Goal: Transaction & Acquisition: Download file/media

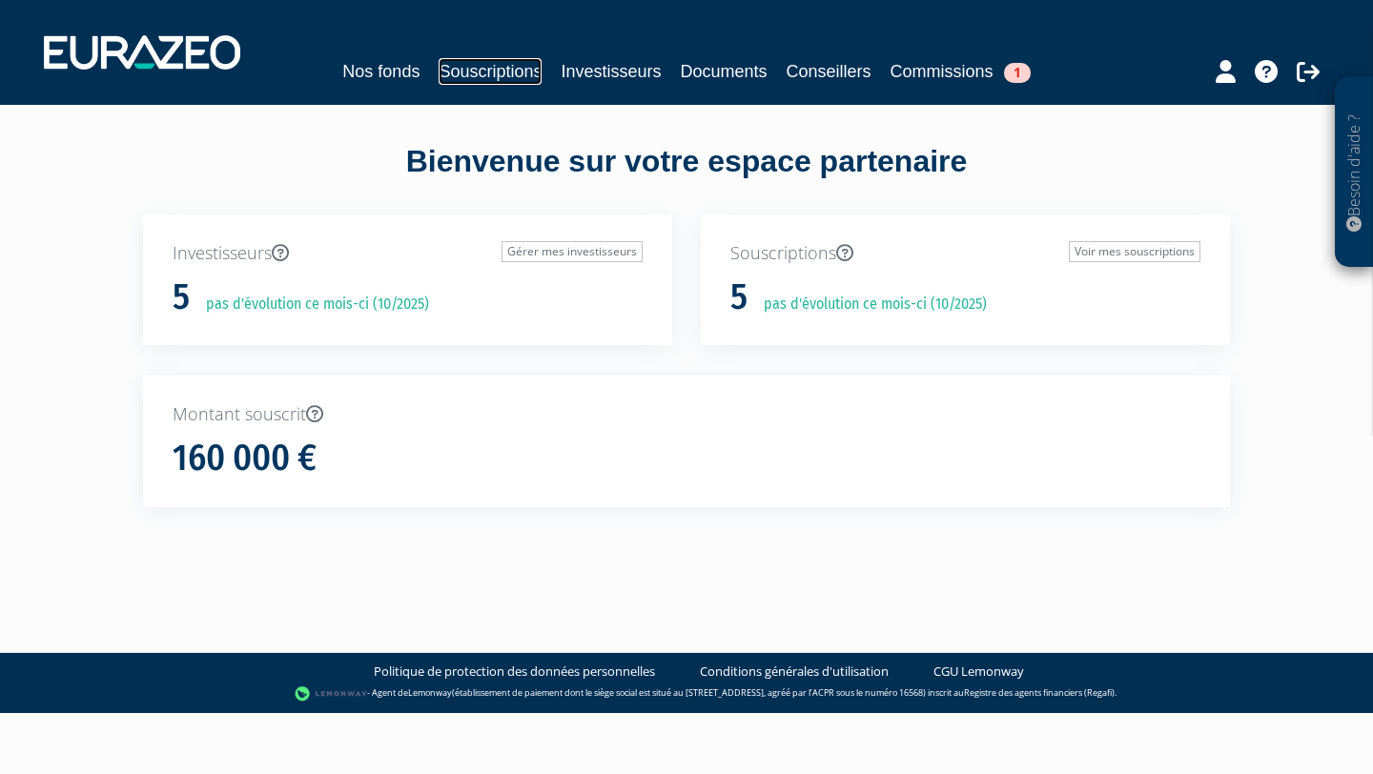
click at [489, 69] on link "Souscriptions" at bounding box center [490, 71] width 103 height 27
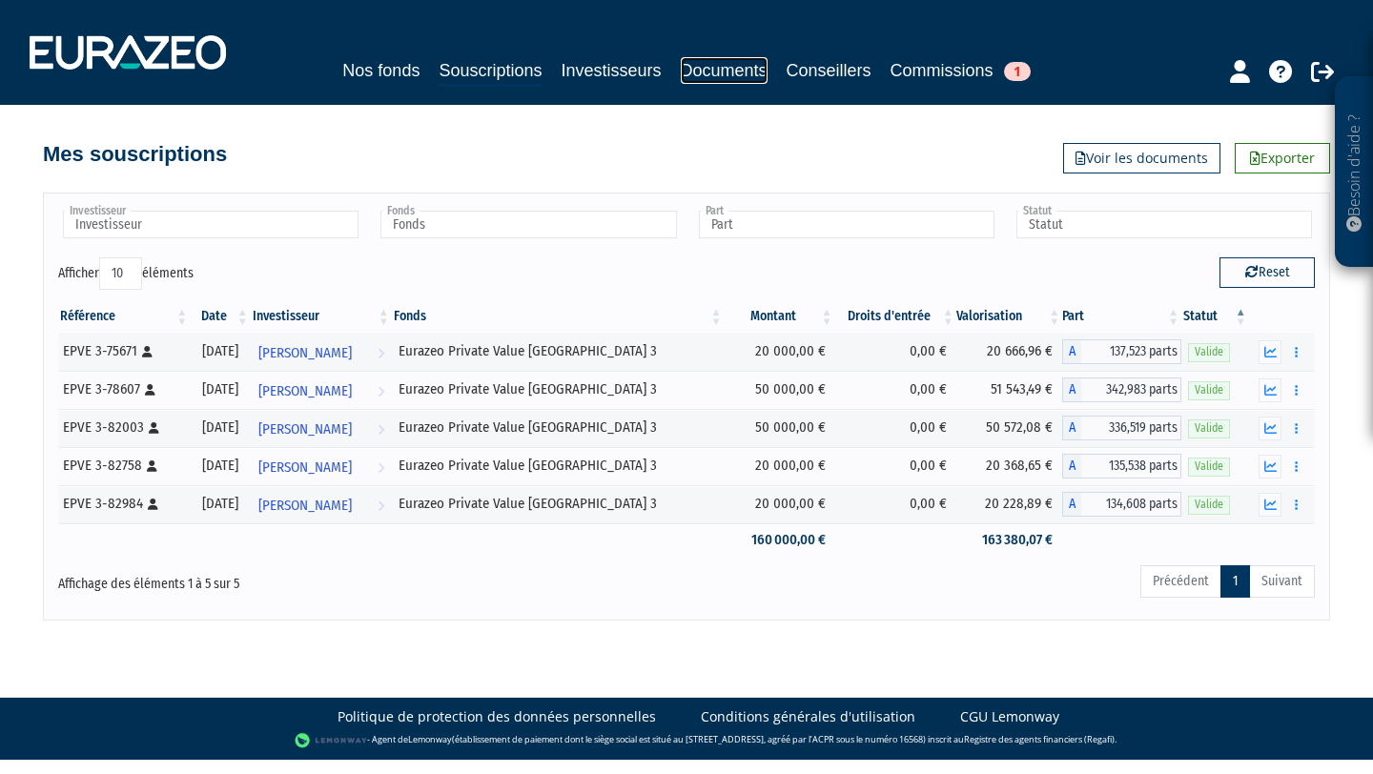
click at [725, 66] on link "Documents" at bounding box center [724, 70] width 87 height 27
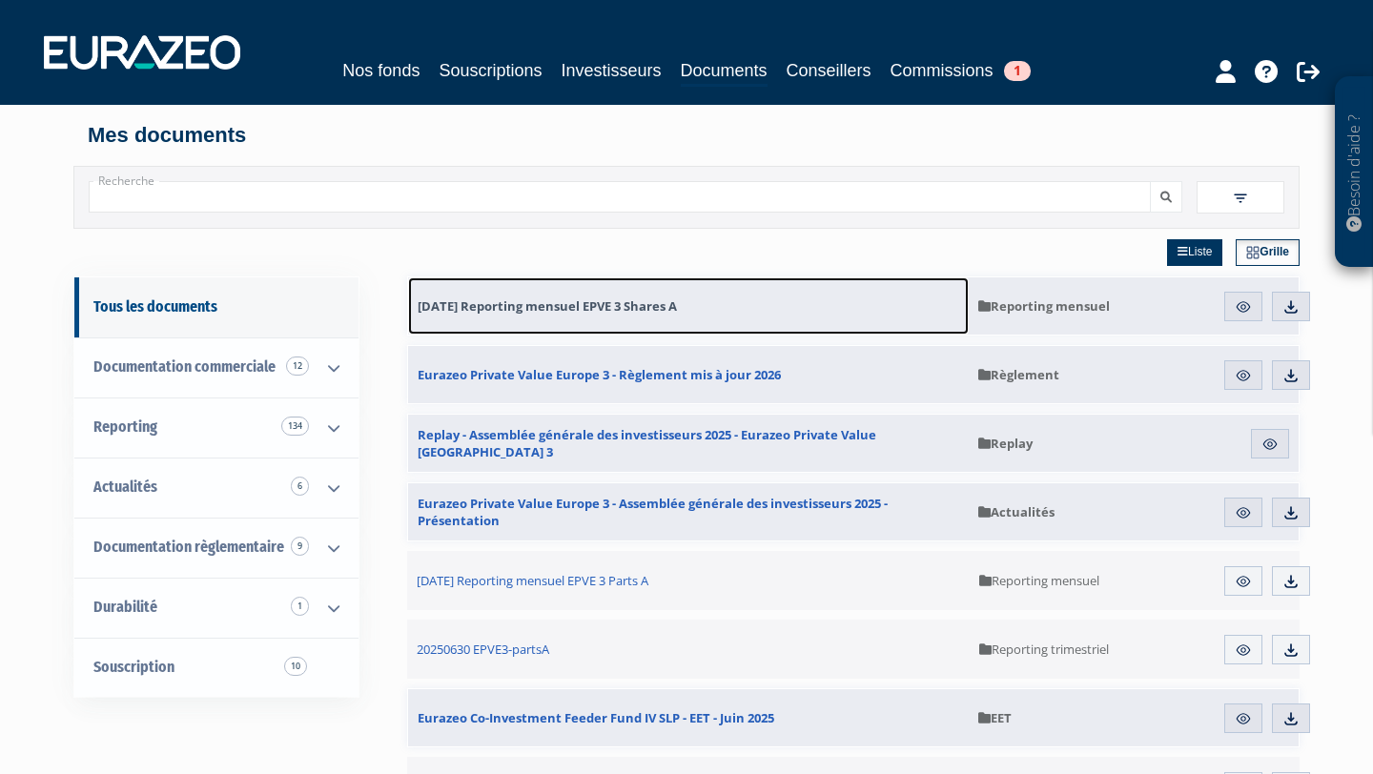
click at [657, 314] on span "31.08.2025 Reporting mensuel EPVE 3 Shares A" at bounding box center [547, 306] width 259 height 17
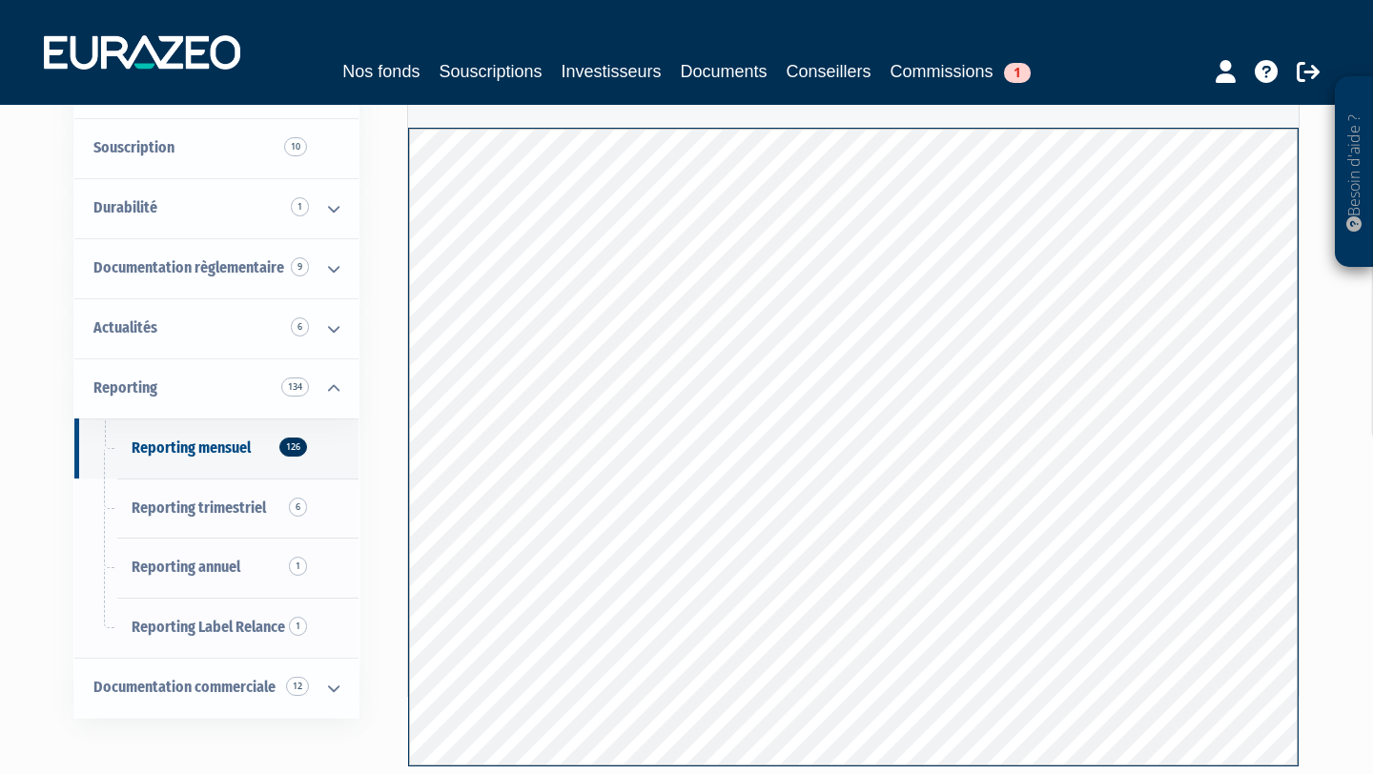
scroll to position [113, 0]
click at [1352, 445] on div "Besoin d'aide ? × J'ai besoin d'aide Si vous avez une question à propos du fonc…" at bounding box center [686, 352] width 1373 height 930
click at [223, 570] on span "Reporting annuel 1" at bounding box center [186, 565] width 109 height 18
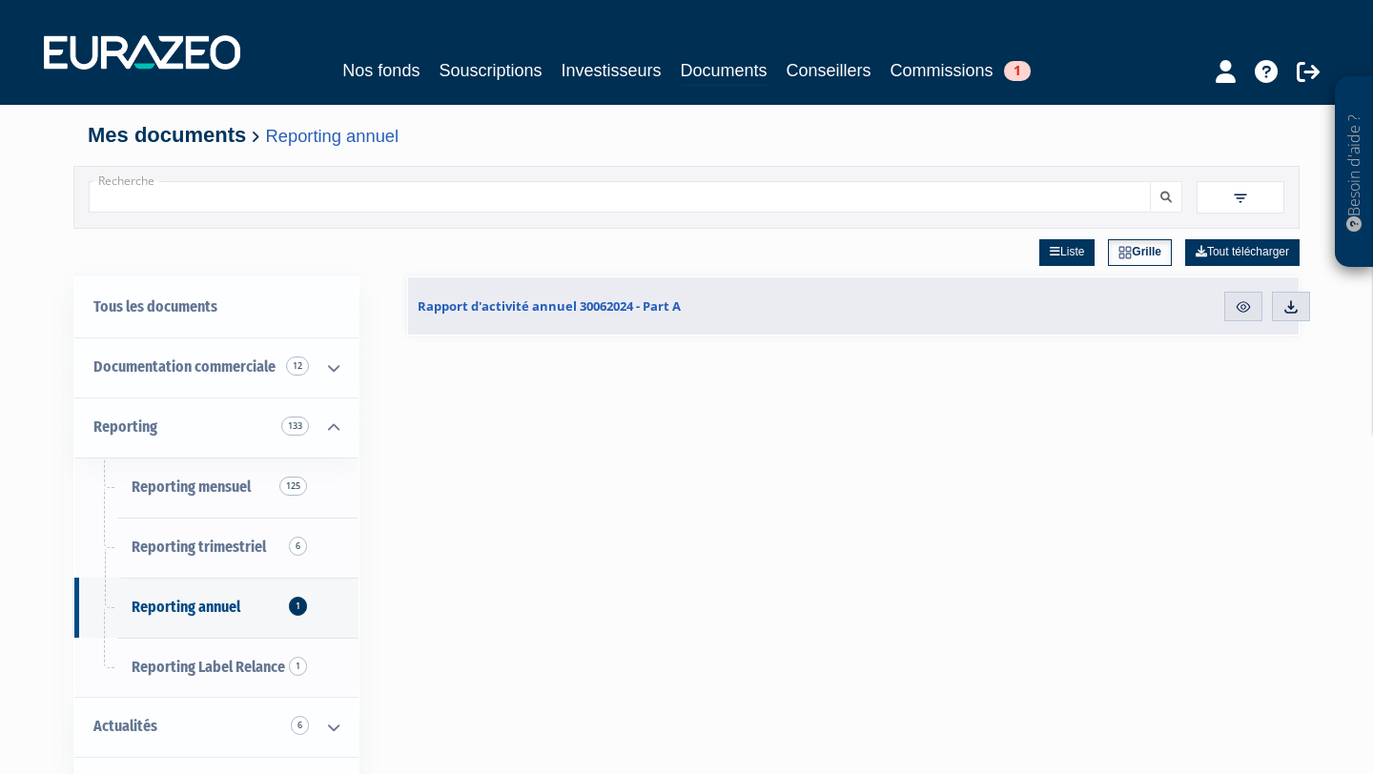
scroll to position [25, 0]
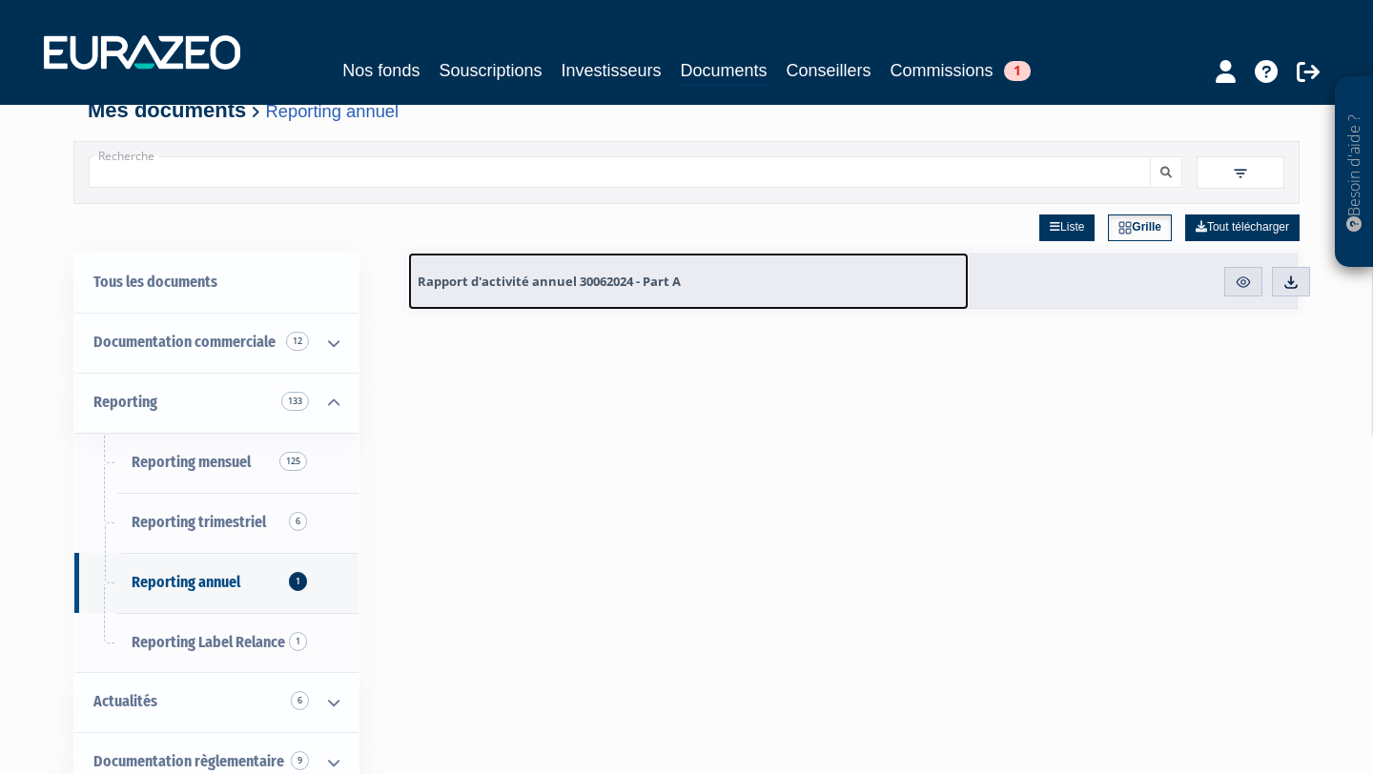
click at [610, 282] on span "Rapport d'activité annuel 30062024 - Part A" at bounding box center [549, 281] width 263 height 17
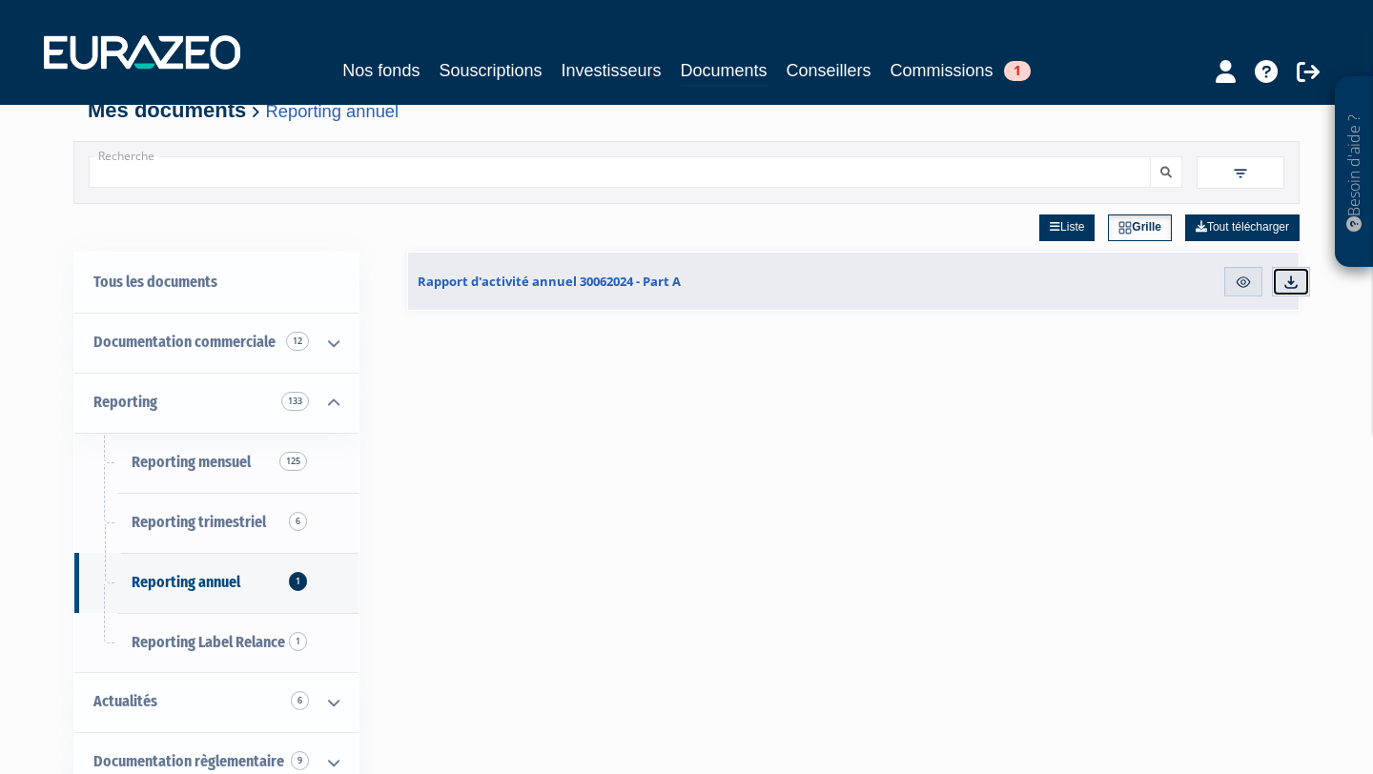
click at [1272, 286] on link "Télécharger" at bounding box center [1291, 282] width 38 height 31
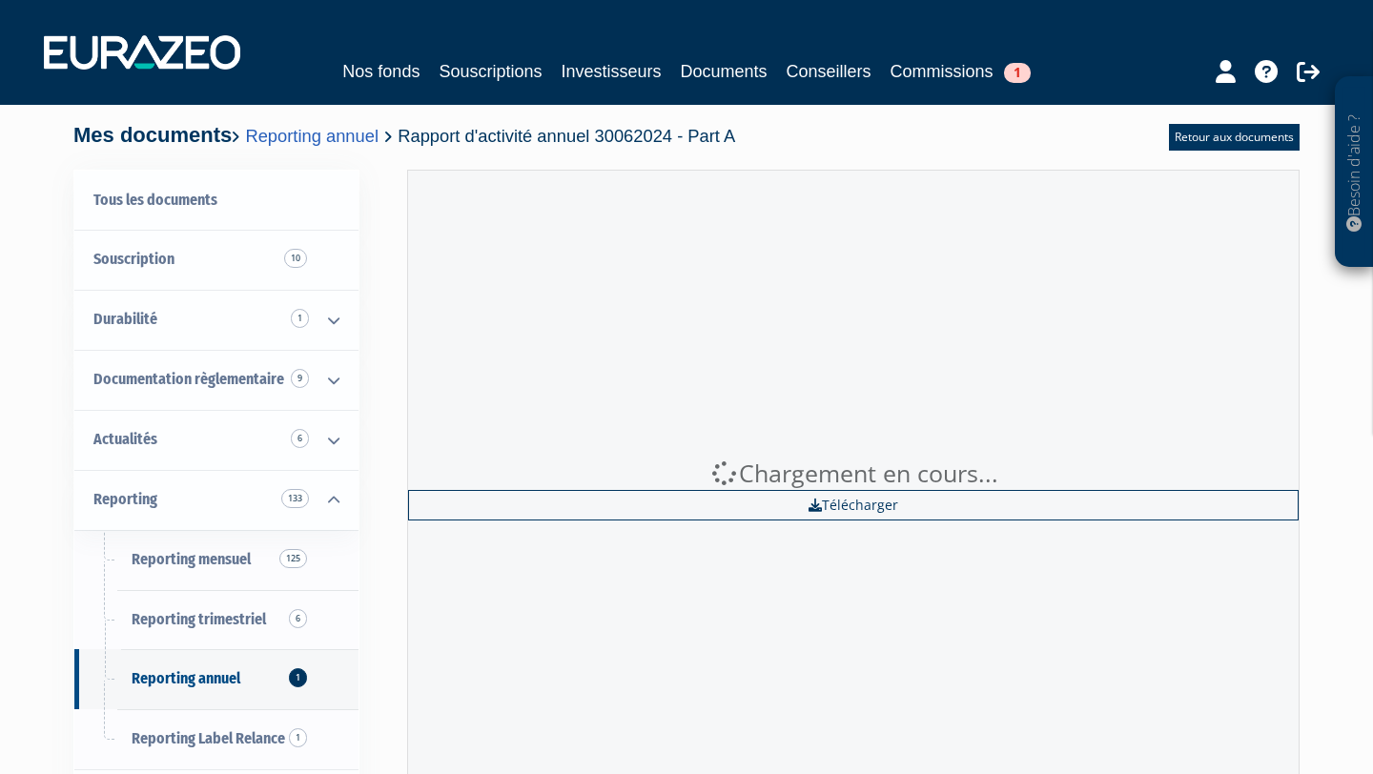
click at [1327, 369] on div "Besoin d'aide ? × J'ai besoin d'aide Si vous avez une question à propos du fonc…" at bounding box center [686, 439] width 1373 height 878
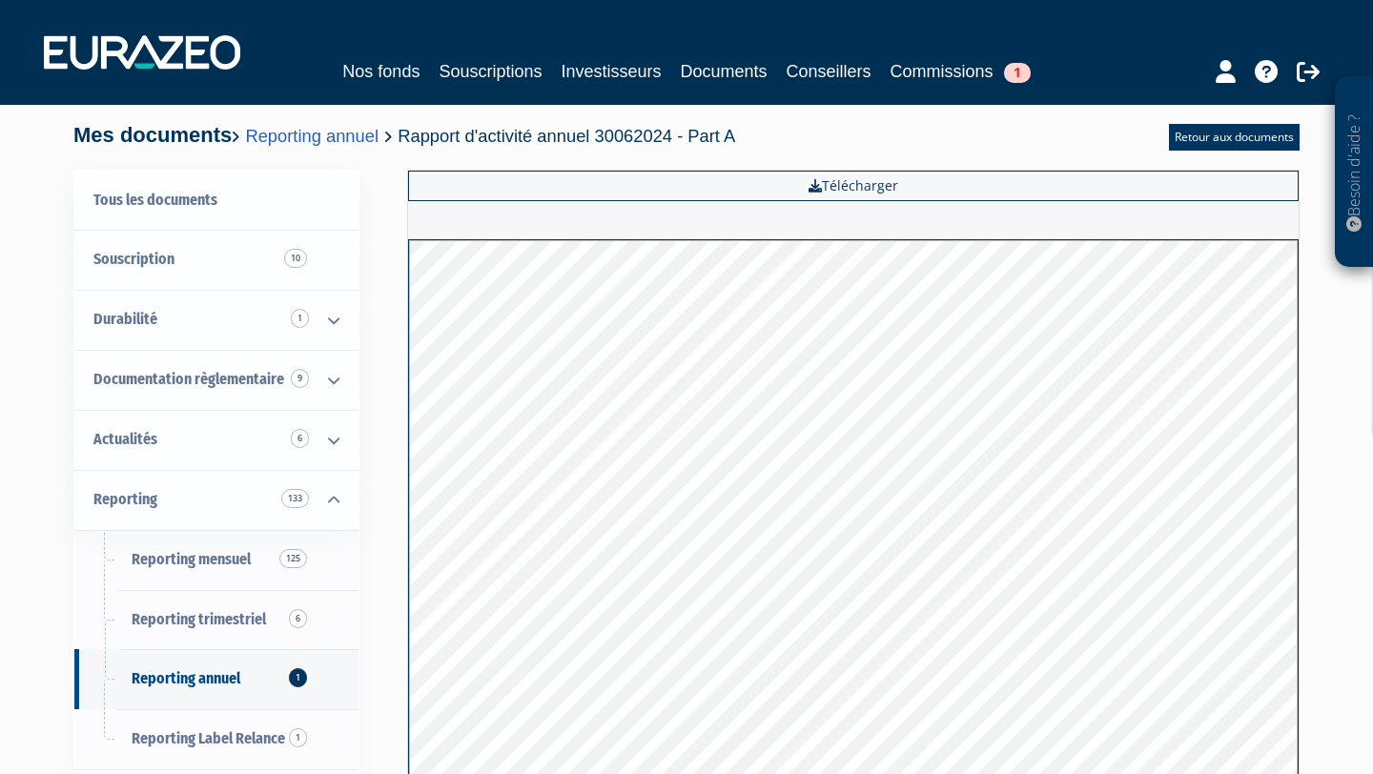
click at [1332, 297] on div "Besoin d'aide ? × J'ai besoin d'aide Si vous avez une question à propos du fonc…" at bounding box center [686, 465] width 1373 height 930
click at [1324, 417] on div "Besoin d'aide ? × J'ai besoin d'aide Si vous avez une question à propos du fonc…" at bounding box center [686, 465] width 1373 height 930
click at [383, 368] on div "Tous les documents Souscription 10 Durabilité 1 Informations spécifiques 1 Docu…" at bounding box center [687, 526] width 1198 height 713
